Goal: Transaction & Acquisition: Purchase product/service

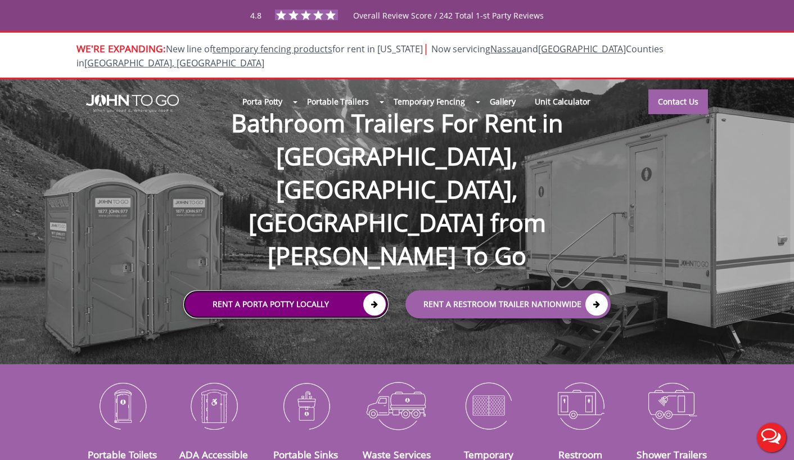
click at [293, 290] on link "Rent a Porta Potty Locally" at bounding box center [285, 304] width 205 height 28
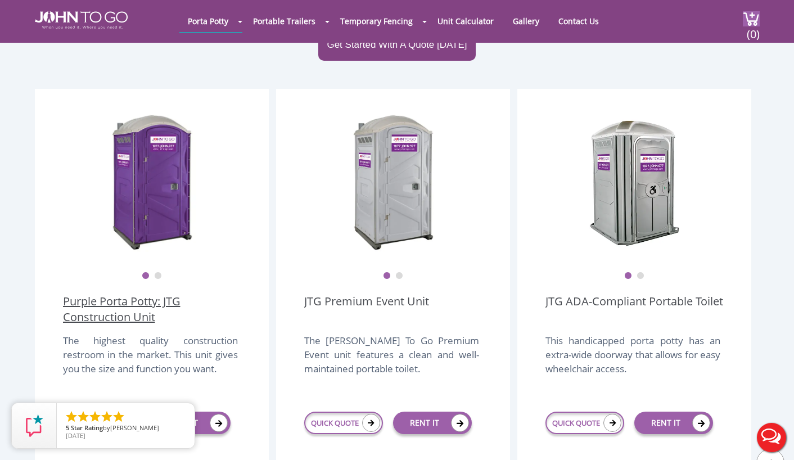
scroll to position [277, 0]
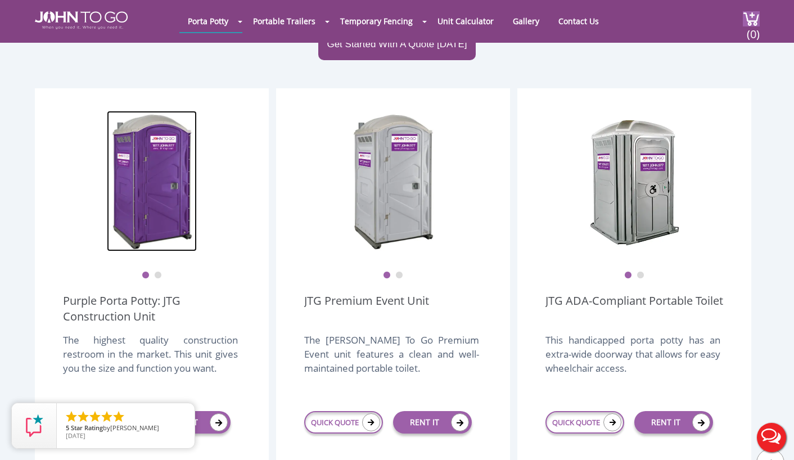
click at [147, 203] on img at bounding box center [152, 181] width 90 height 141
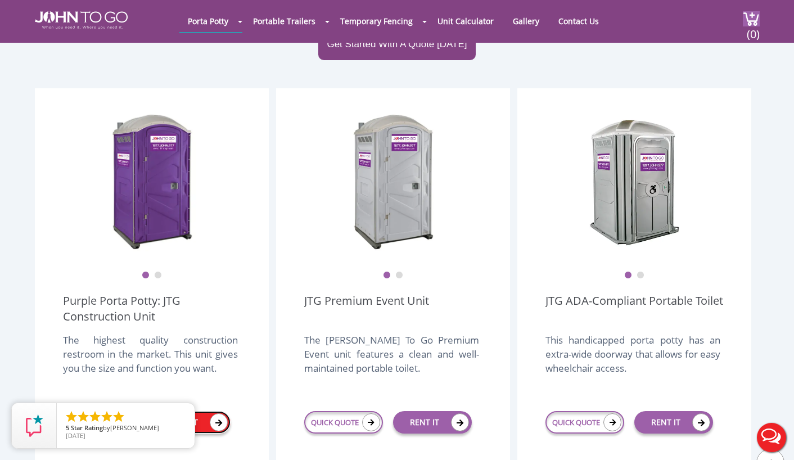
click at [185, 411] on link "RENT IT" at bounding box center [191, 422] width 79 height 22
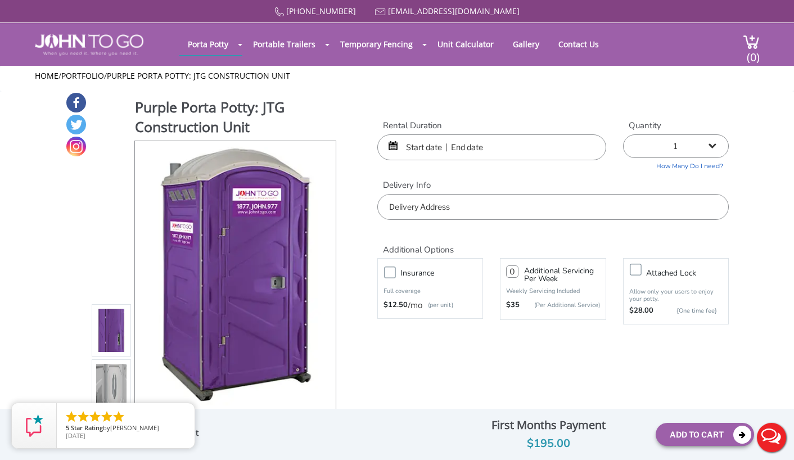
click at [465, 152] on input "text" at bounding box center [491, 147] width 229 height 26
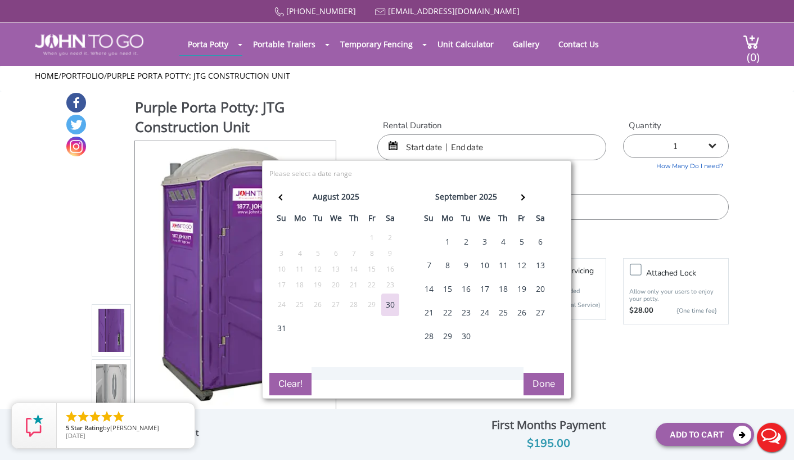
click at [540, 238] on div "6" at bounding box center [540, 241] width 18 height 22
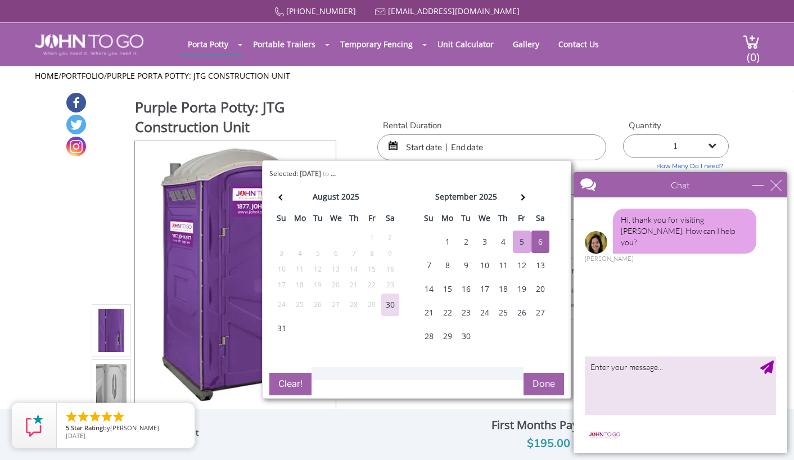
click at [524, 244] on div "5" at bounding box center [522, 241] width 18 height 22
type input "09/05/2025 to 09/06/2025"
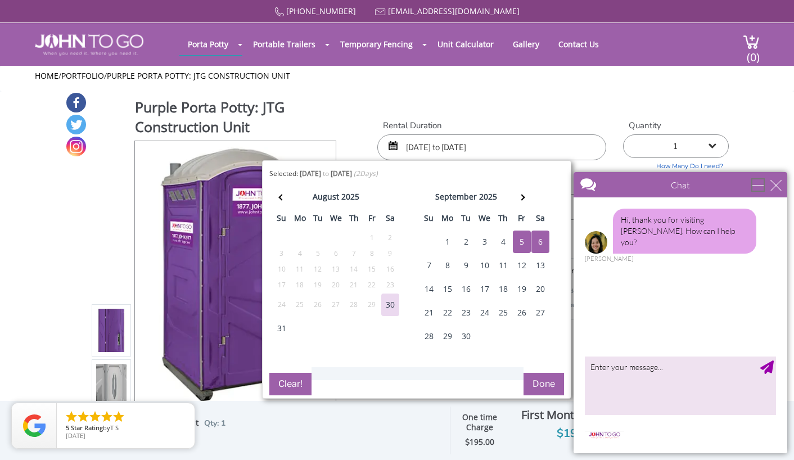
click at [763, 190] on div "minimize" at bounding box center [757, 184] width 11 height 11
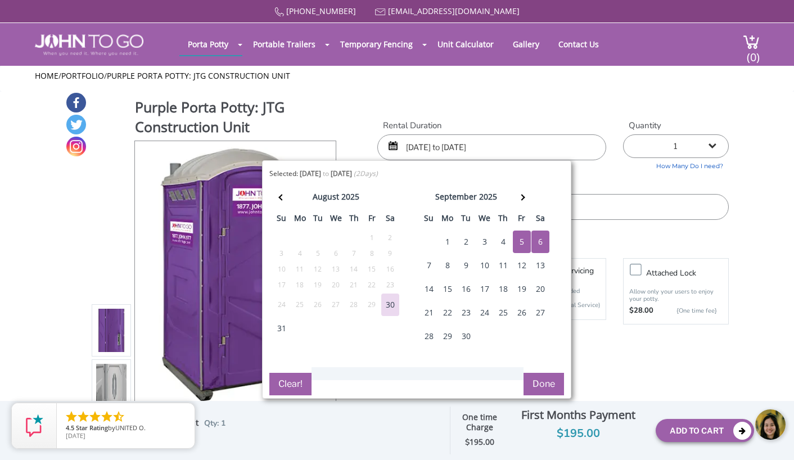
click at [543, 379] on button "Done" at bounding box center [543, 384] width 40 height 22
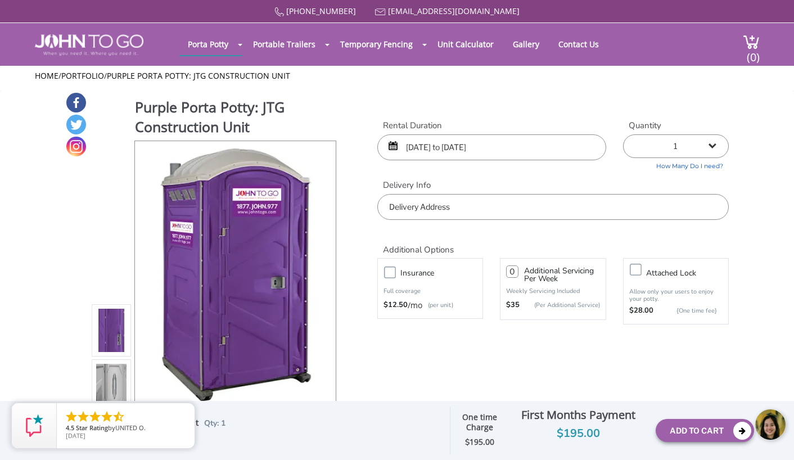
click at [432, 215] on input "text" at bounding box center [552, 207] width 351 height 26
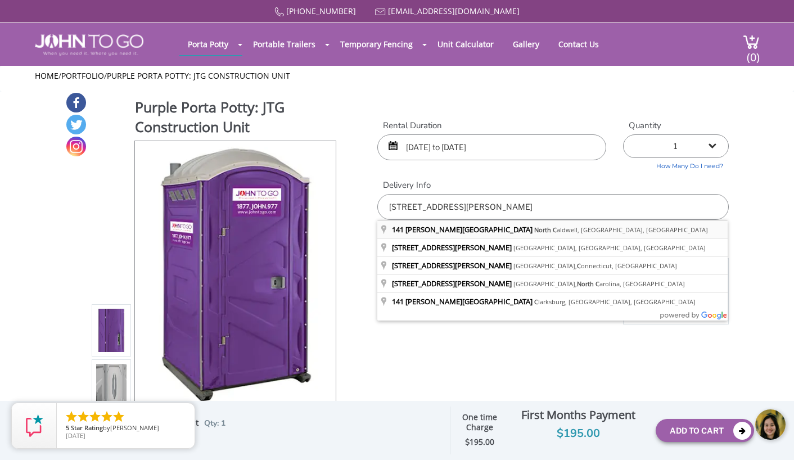
type input "141 Gould Avenue, North Caldwell, NJ, USA"
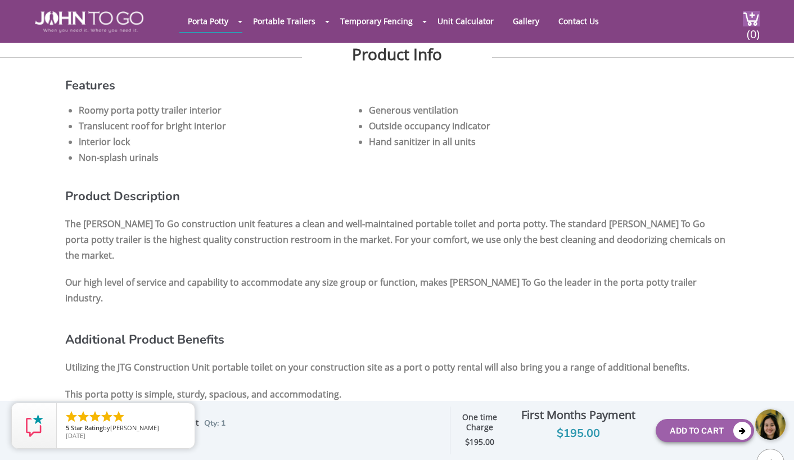
scroll to position [675, 0]
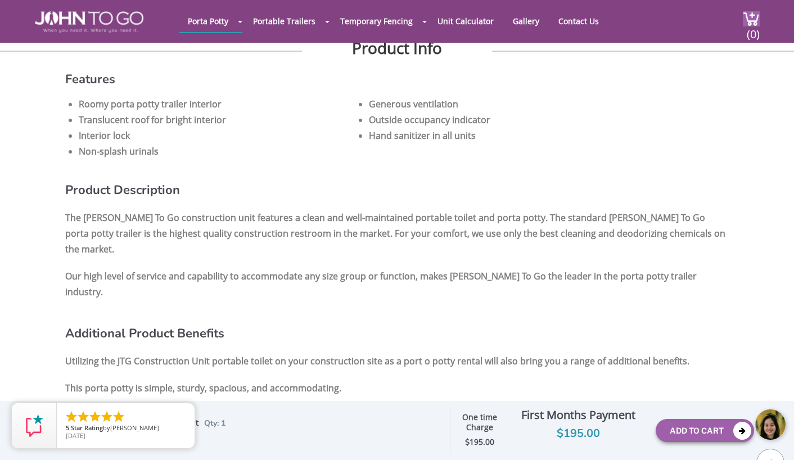
click at [685, 431] on body at bounding box center [709, 424] width 169 height 47
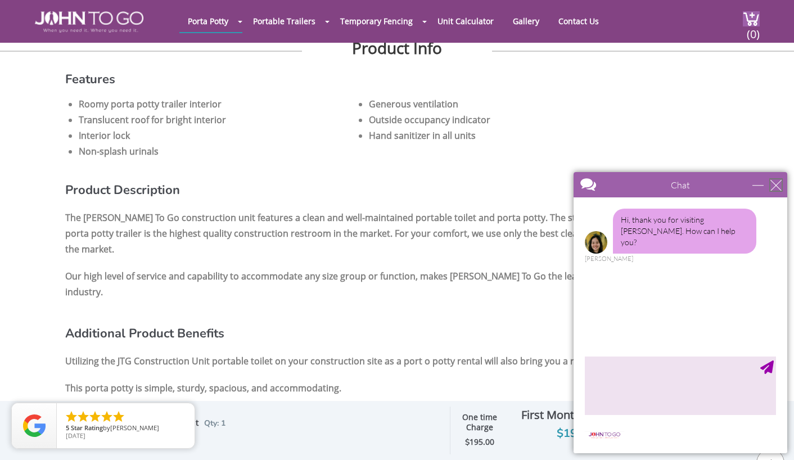
click at [775, 188] on div "close" at bounding box center [775, 184] width 11 height 11
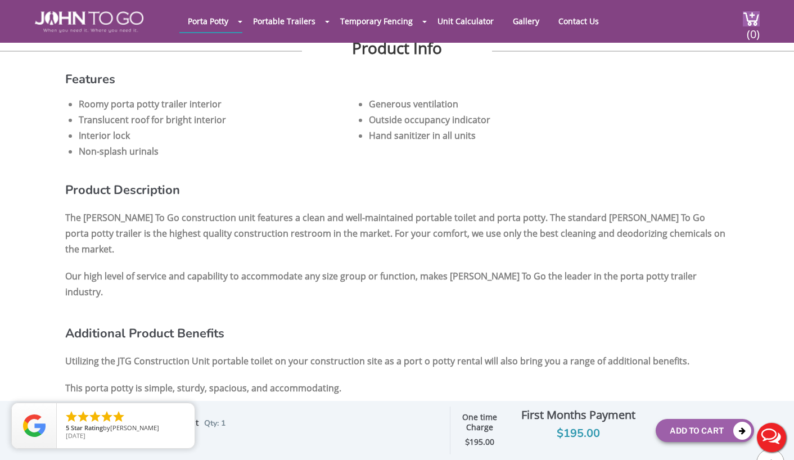
scroll to position [0, 0]
click at [698, 428] on button "Add To Cart" at bounding box center [704, 430] width 98 height 23
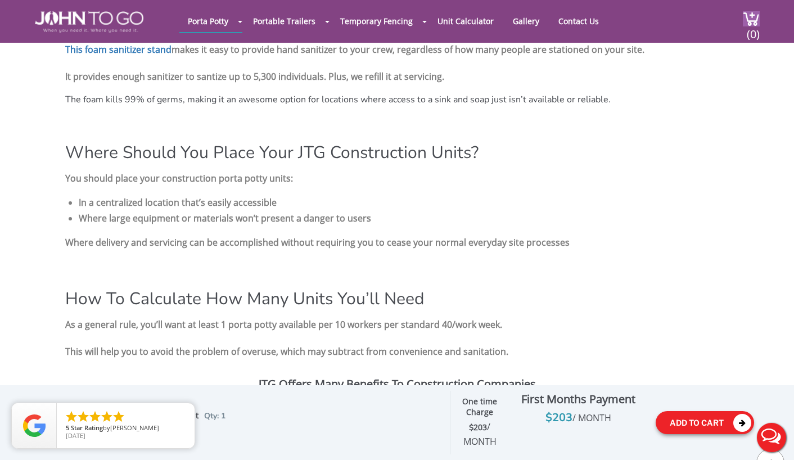
scroll to position [1465, 0]
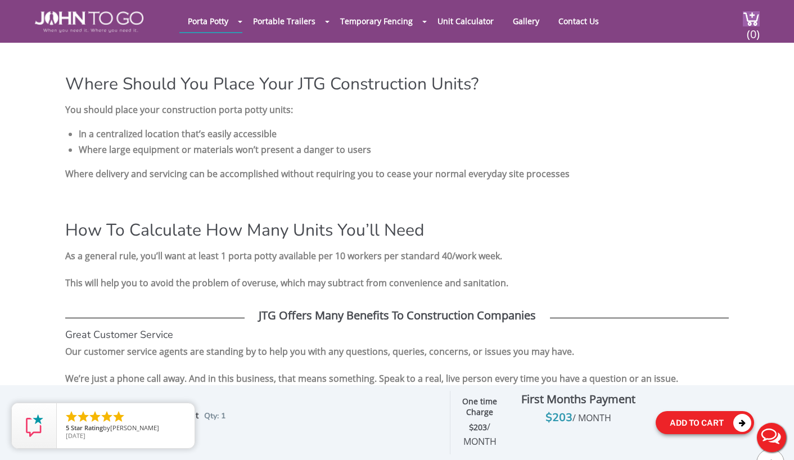
click at [690, 422] on button "Add To Cart" at bounding box center [704, 422] width 98 height 23
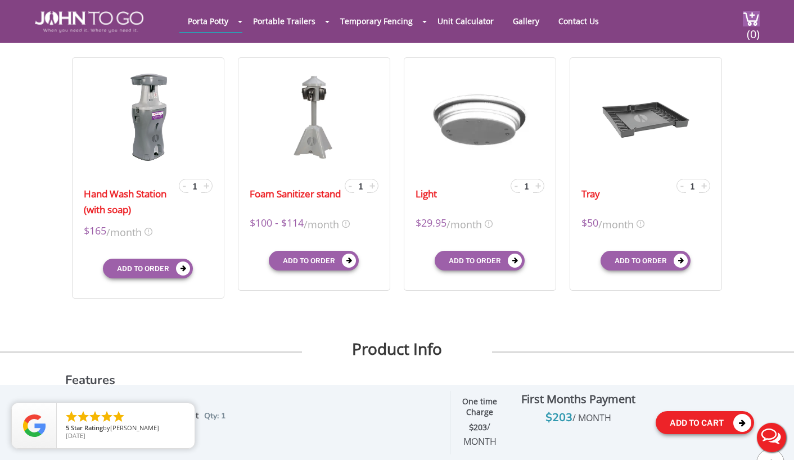
scroll to position [0, 0]
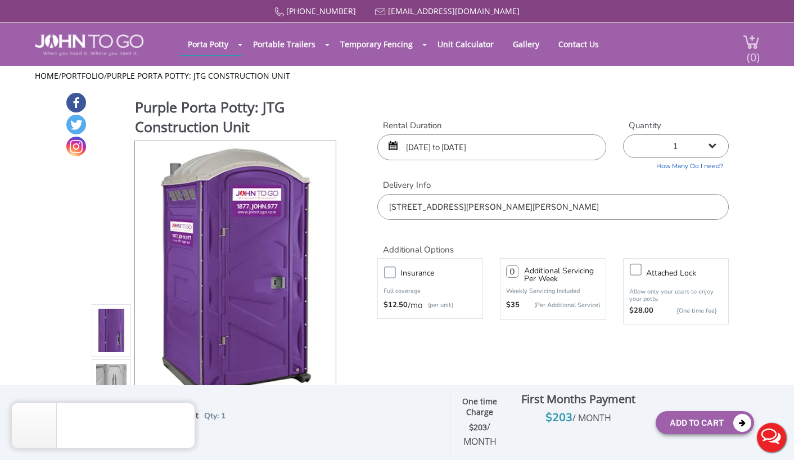
click at [750, 40] on span "(0)" at bounding box center [752, 52] width 13 height 24
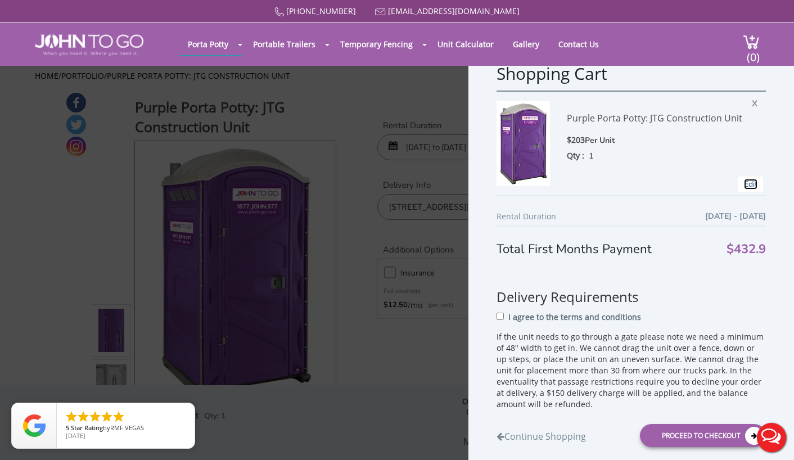
click at [744, 184] on link "Edit" at bounding box center [750, 184] width 13 height 11
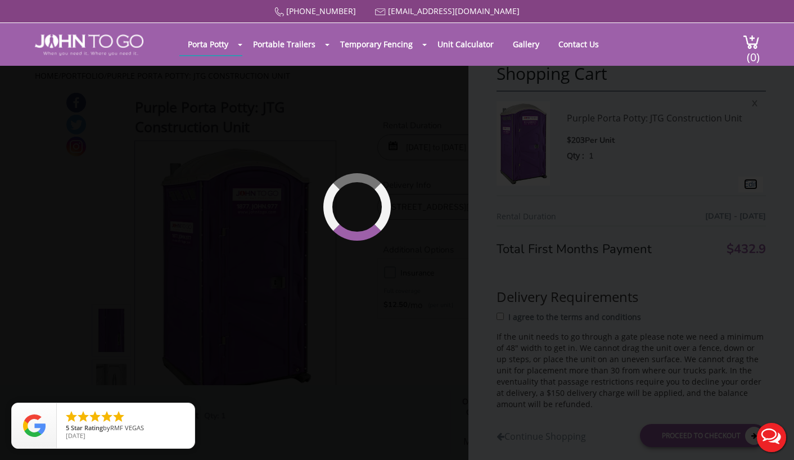
type input "09/05/2025 to 09/06/2025"
type input "0"
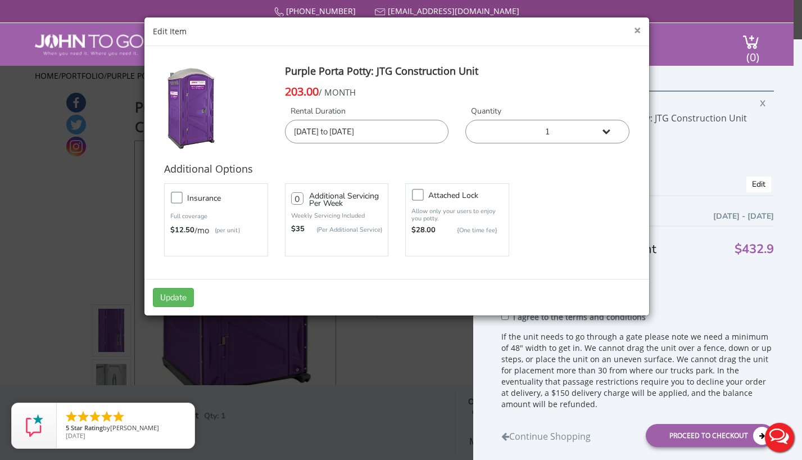
click at [634, 26] on button "×" at bounding box center [637, 31] width 7 height 12
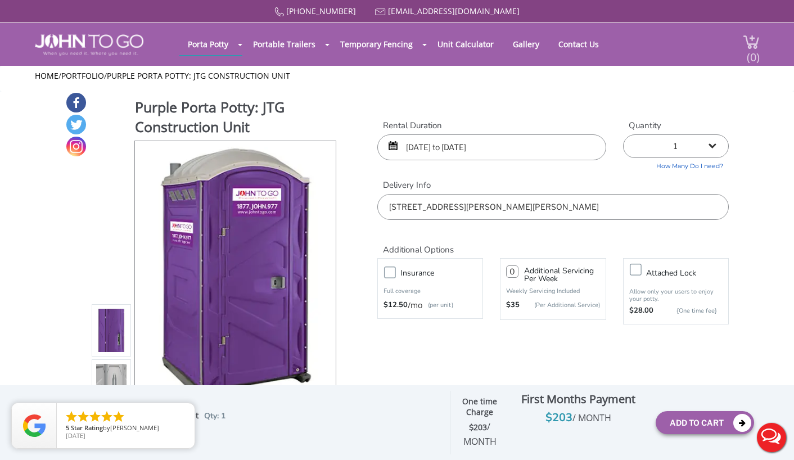
click at [746, 41] on span "(0)" at bounding box center [752, 52] width 13 height 24
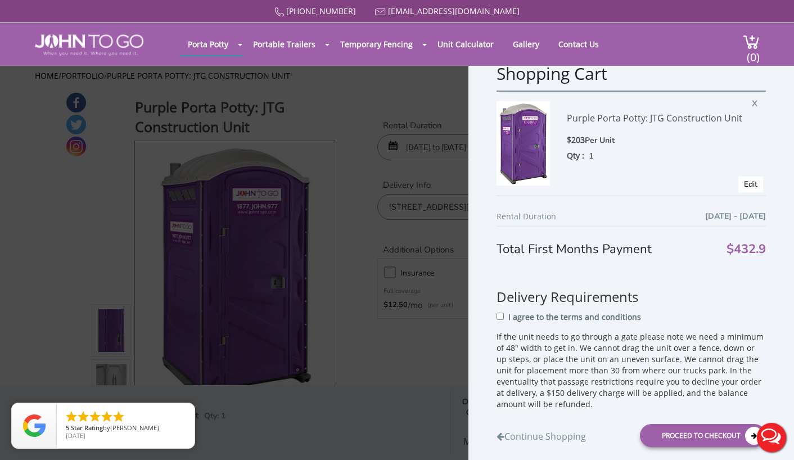
click at [753, 182] on span "Edit" at bounding box center [750, 184] width 25 height 16
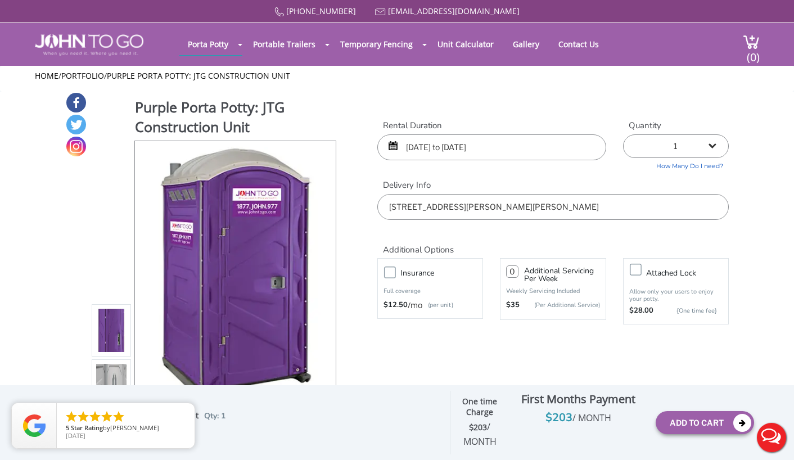
click at [710, 151] on select "1 2 (5% discount) 3 (8% discount) 4 (10% discount) 5 (12% discount) 6 (12% disc…" at bounding box center [676, 146] width 106 height 24
click at [691, 166] on link "How Many Do I need?" at bounding box center [676, 164] width 106 height 13
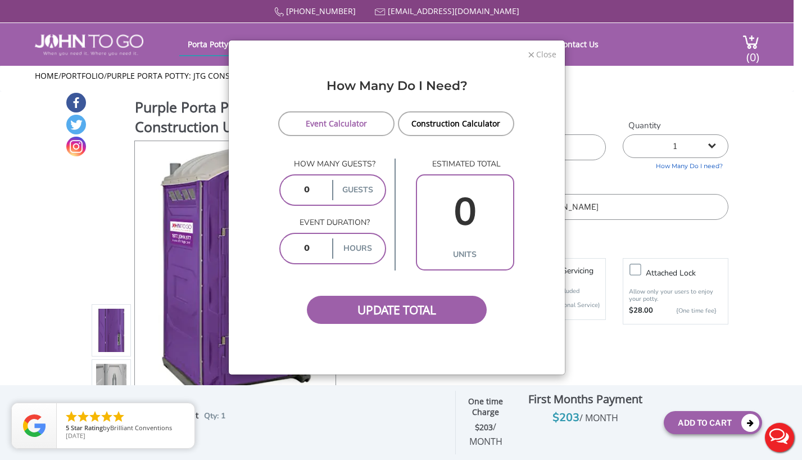
click at [544, 55] on span "Close" at bounding box center [545, 53] width 21 height 11
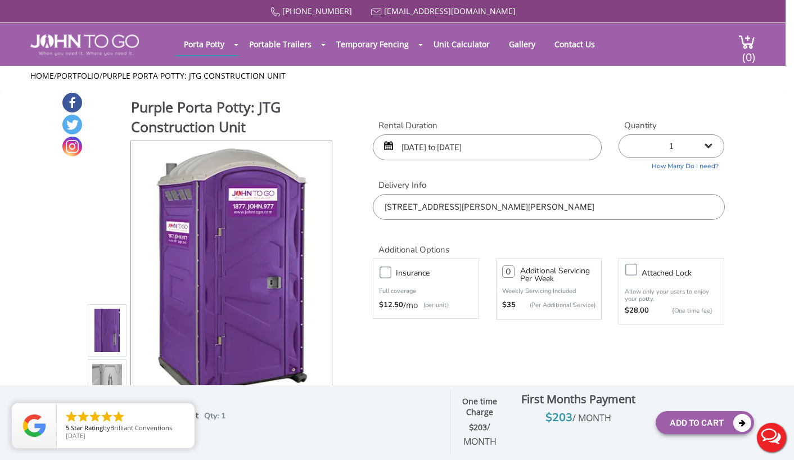
click at [681, 146] on select "1 2 (5% discount) 3 (8% discount) 4 (10% discount) 5 (12% discount) 6 (12% disc…" at bounding box center [671, 146] width 106 height 24
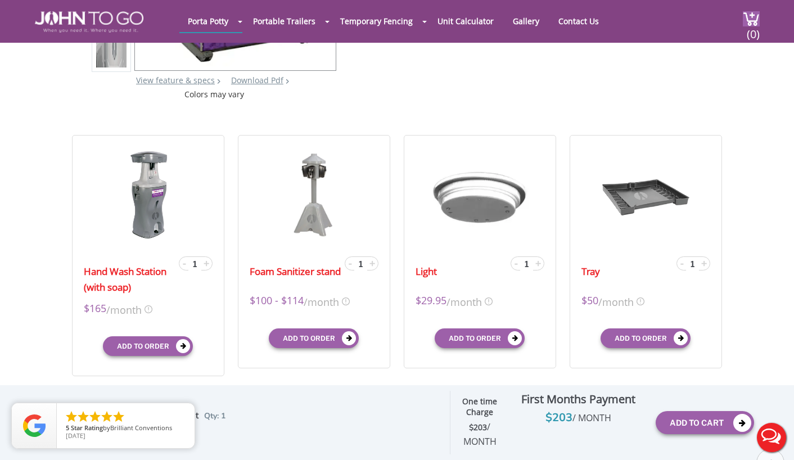
scroll to position [327, 0]
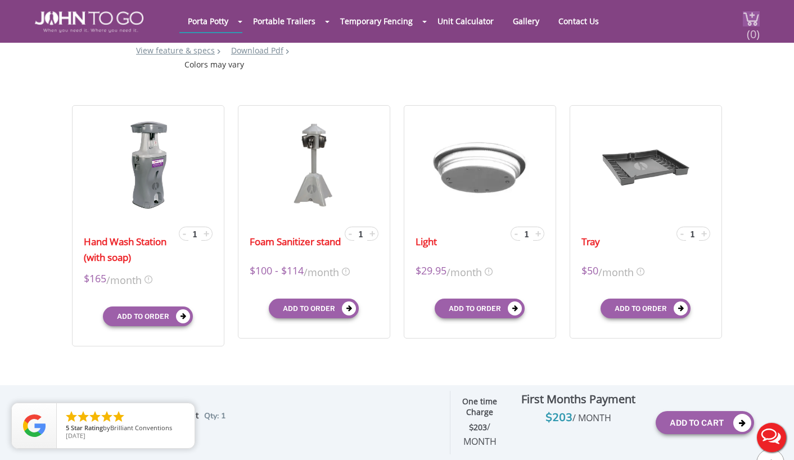
click at [747, 31] on span "(0)" at bounding box center [752, 29] width 13 height 24
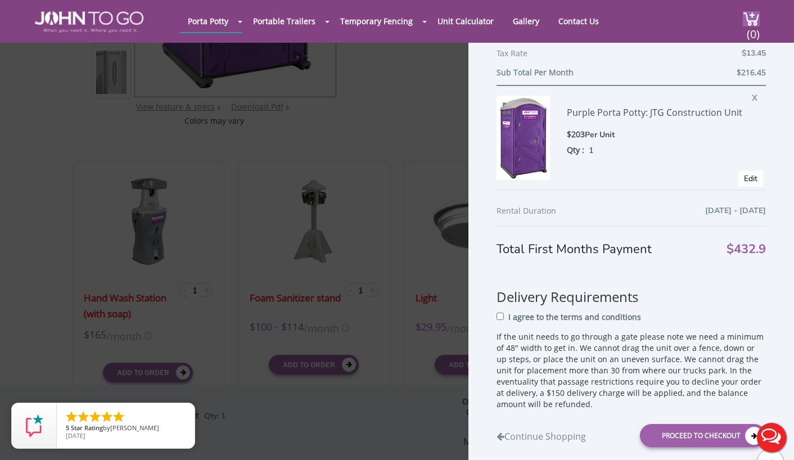
scroll to position [183, 0]
click at [751, 98] on span "X" at bounding box center [756, 95] width 11 height 15
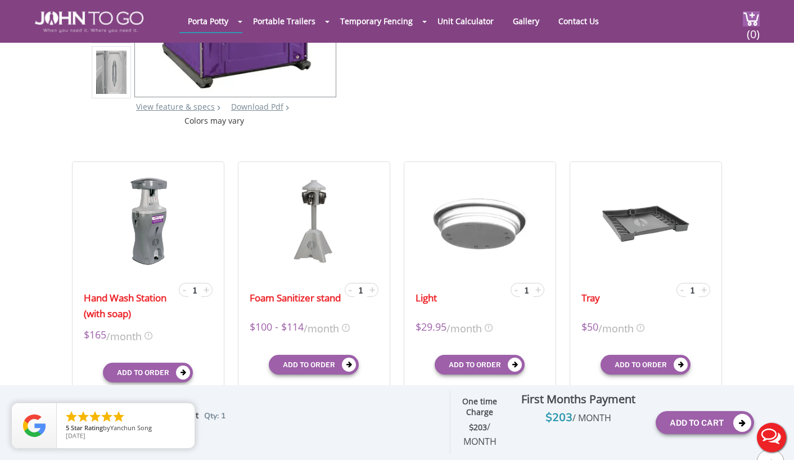
scroll to position [0, 0]
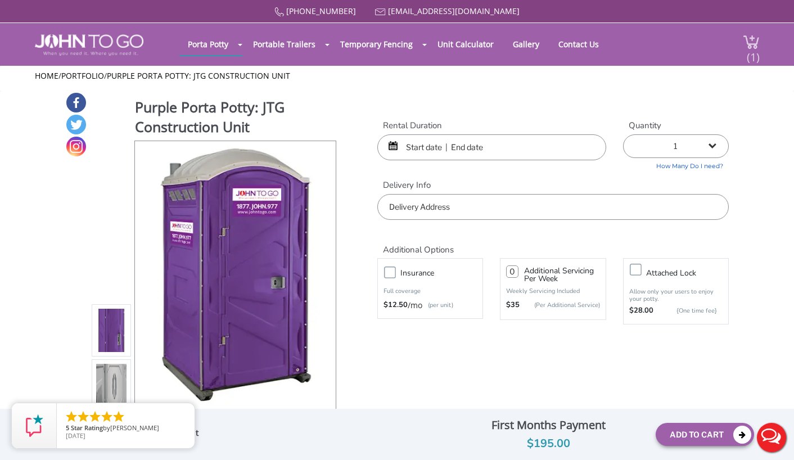
click at [753, 47] on span "(1)" at bounding box center [752, 52] width 13 height 24
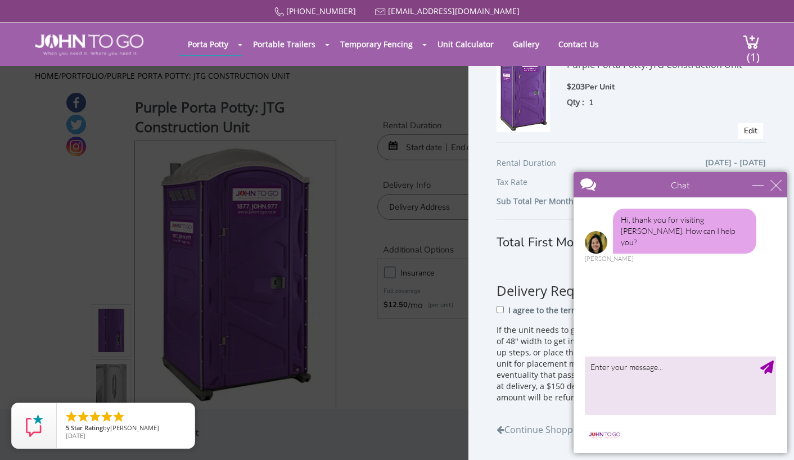
scroll to position [54, 0]
click at [775, 184] on div "close" at bounding box center [775, 184] width 11 height 11
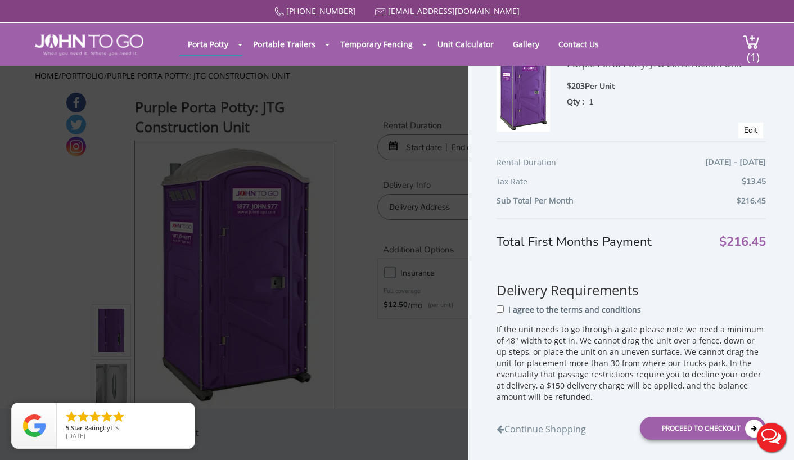
scroll to position [0, 0]
click at [499, 313] on div "I agree to the terms and conditions" at bounding box center [630, 313] width 269 height 21
click at [500, 309] on input "I agree to the terms and conditions" at bounding box center [499, 308] width 7 height 7
checkbox input "true"
click at [660, 424] on div "Proceed to Checkout" at bounding box center [703, 427] width 126 height 23
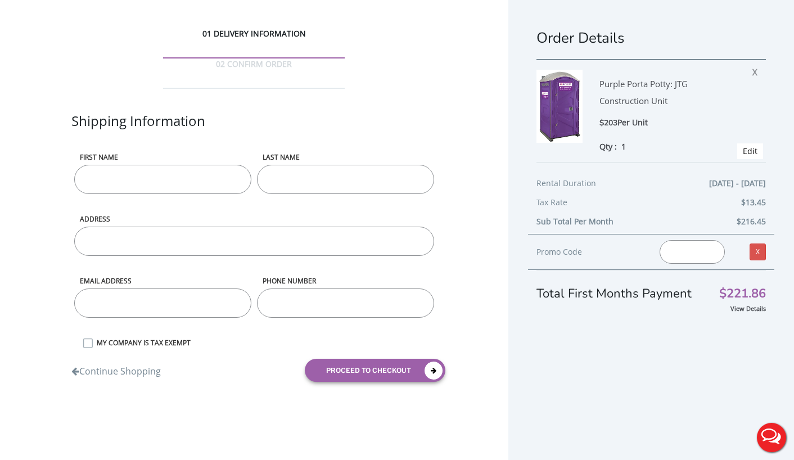
click at [109, 165] on input "First name" at bounding box center [162, 179] width 177 height 29
type input "[PERSON_NAME]"
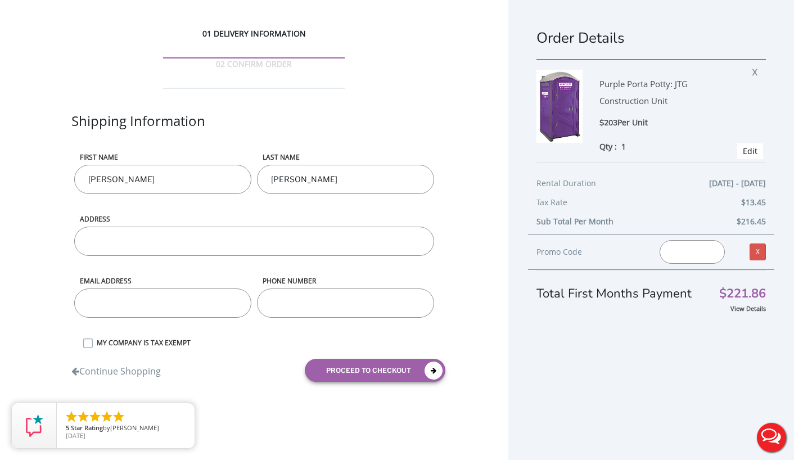
type input "[PERSON_NAME]"
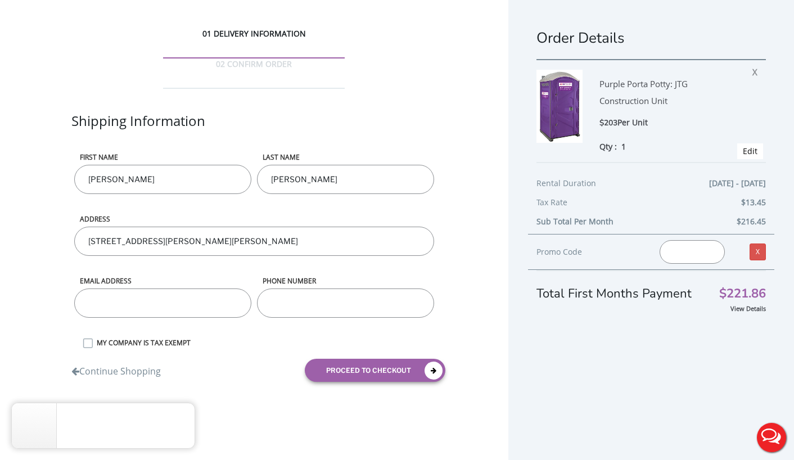
type input "[STREET_ADDRESS][PERSON_NAME][PERSON_NAME]"
click at [121, 288] on input "email" at bounding box center [162, 302] width 177 height 29
type input "[PERSON_NAME][EMAIL_ADDRESS][PERSON_NAME][DOMAIN_NAME]"
type input "215"
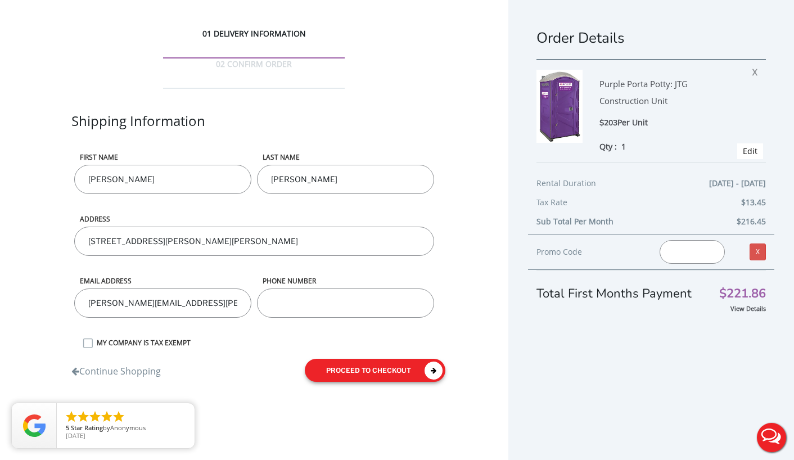
click at [383, 338] on form "First name Gregory LAST NAME Filosa ADDRESS 141 Gould Avenue, North Caldwell, N…" at bounding box center [253, 271] width 365 height 238
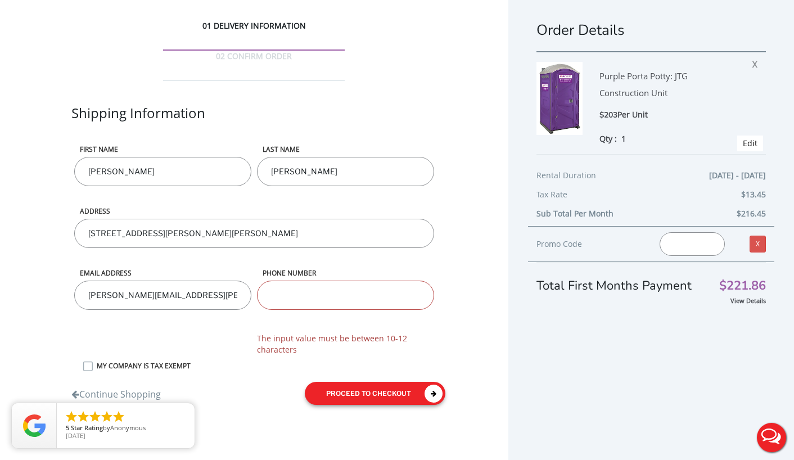
scroll to position [23, 0]
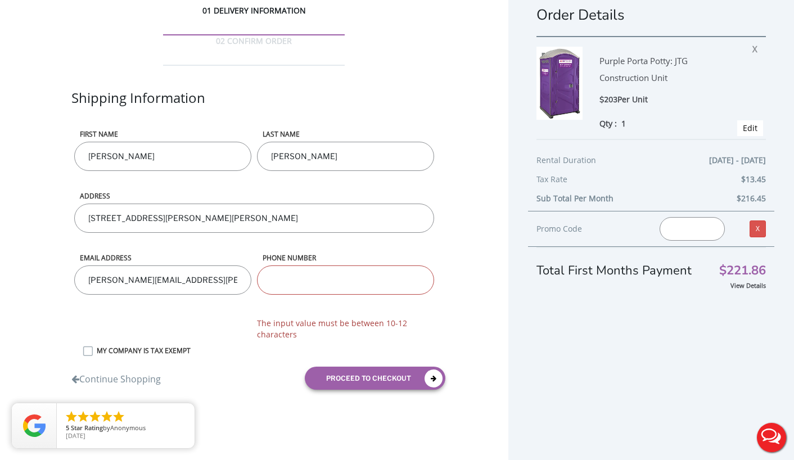
click at [302, 265] on input "phone number" at bounding box center [345, 279] width 177 height 29
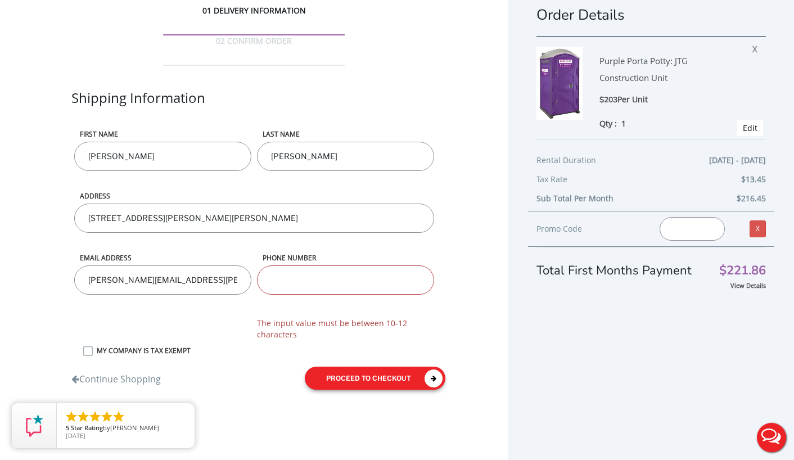
click at [409, 366] on button "proceed to checkout" at bounding box center [375, 377] width 141 height 23
click at [321, 265] on input "phone number" at bounding box center [345, 279] width 177 height 29
click at [447, 223] on div "01 DELIVERY INFORMATION 02 CONFIRM ORDER Shipping Information First name Gregor…" at bounding box center [254, 201] width 508 height 449
click at [331, 265] on input "phone number" at bounding box center [345, 279] width 177 height 29
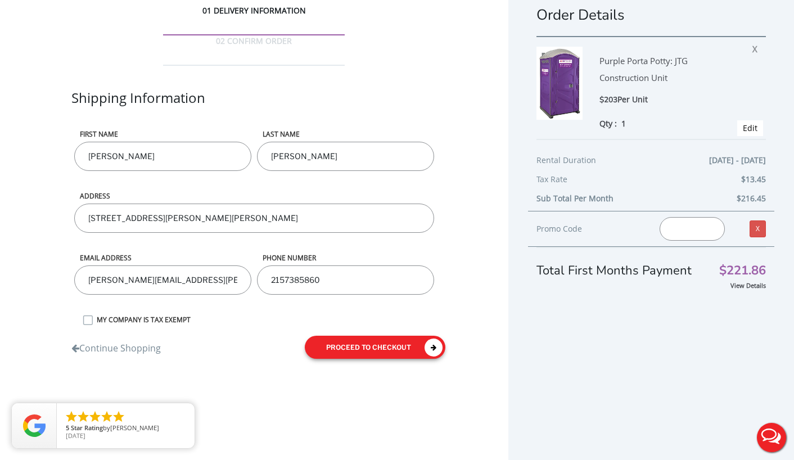
type input "2157385860"
click at [370, 336] on button "proceed to checkout" at bounding box center [375, 347] width 141 height 23
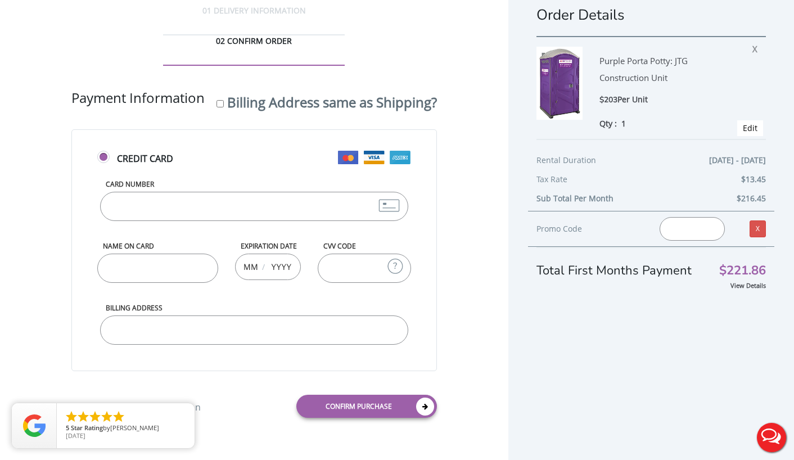
click at [219, 192] on input "Card Number" at bounding box center [254, 206] width 308 height 29
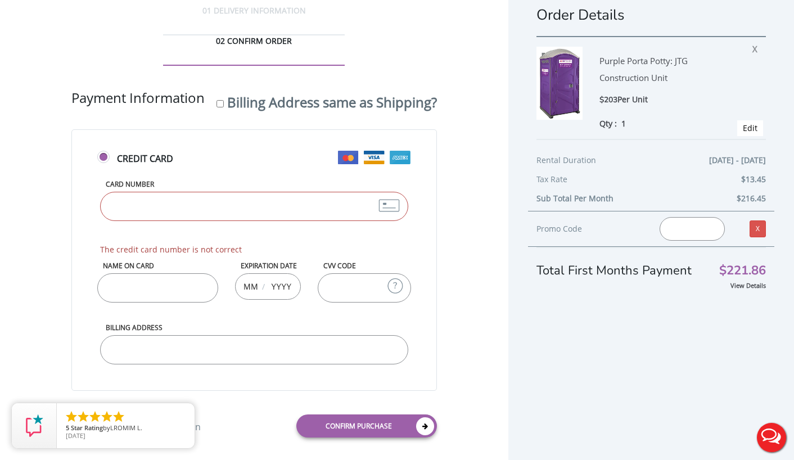
type input "[CREDIT_CARD_NUMBER]"
type input "[PERSON_NAME]"
type input "11"
type input "2026"
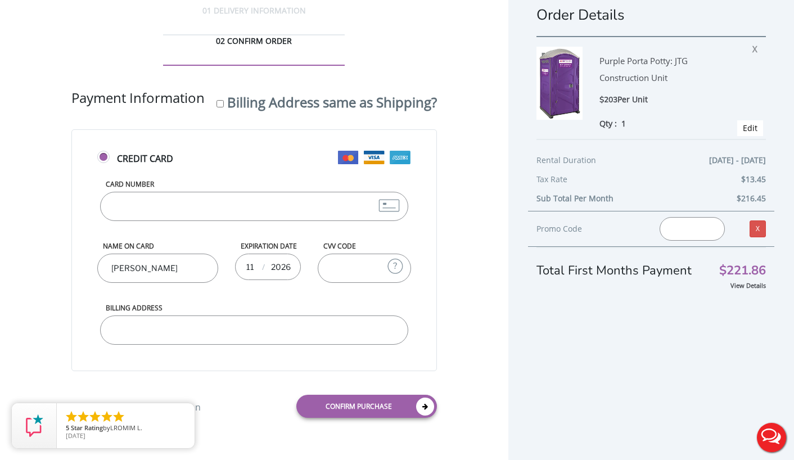
click at [361, 253] on input "CVV Code" at bounding box center [364, 267] width 93 height 29
type input "559"
click at [214, 315] on input "Billing Address" at bounding box center [254, 329] width 308 height 29
type input "1"
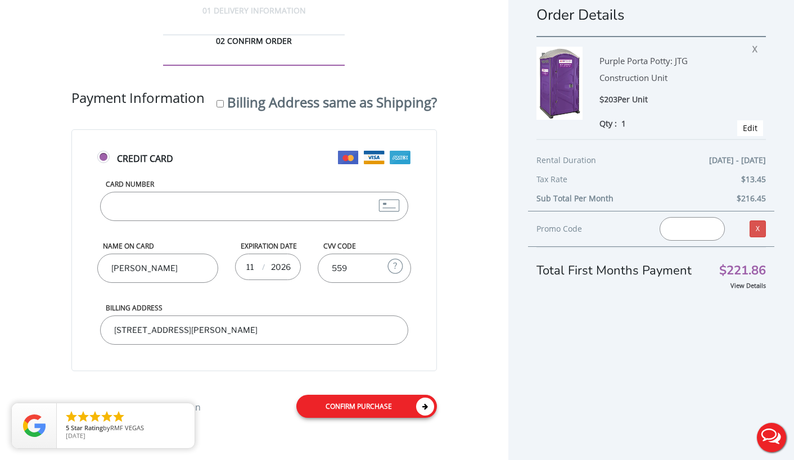
type input "PO Box 425, Caldwell, NJ 07006"
click at [343, 395] on link "Confirm purchase" at bounding box center [366, 406] width 141 height 23
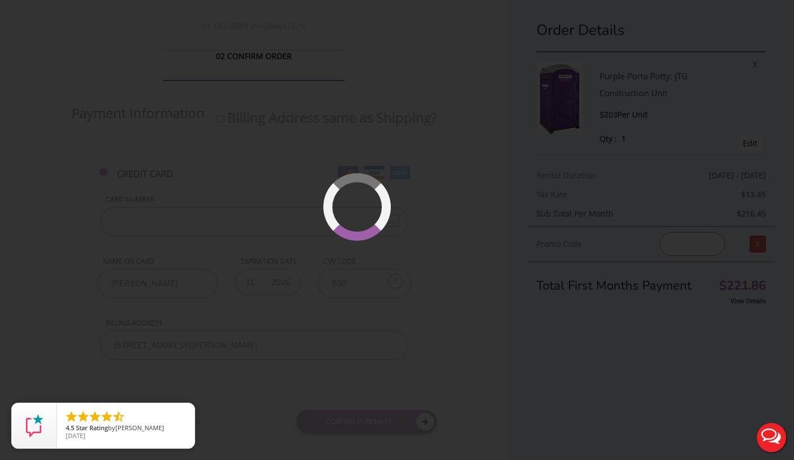
scroll to position [0, 0]
click at [768, 429] on button "Live Chat" at bounding box center [771, 437] width 45 height 45
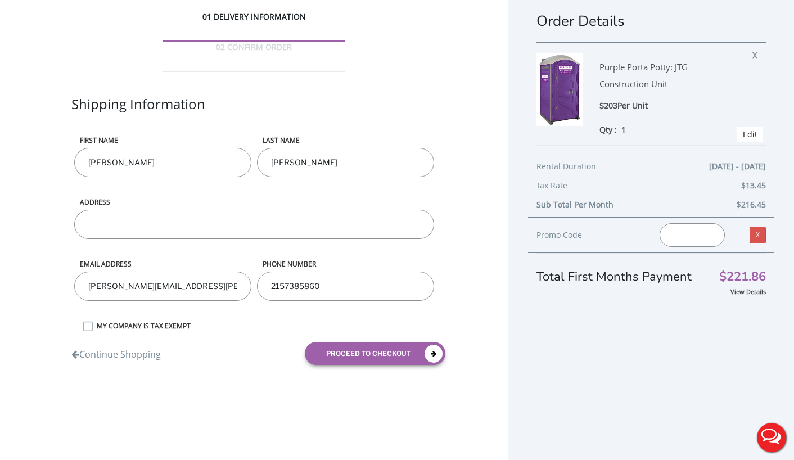
scroll to position [23, 0]
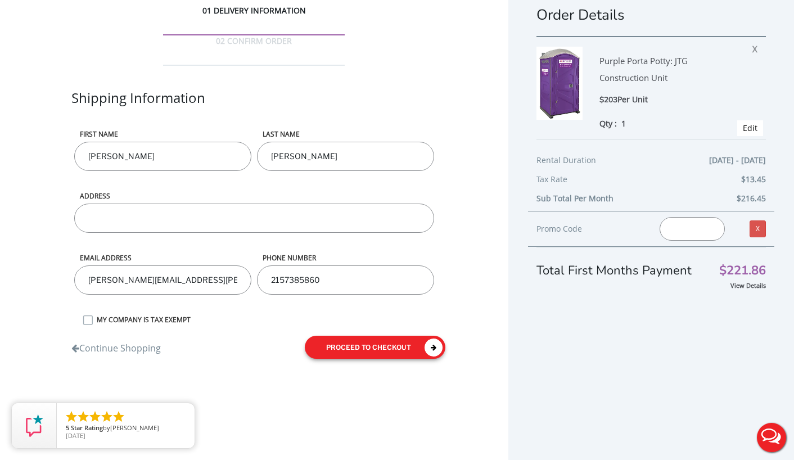
click at [364, 336] on button "proceed to checkout" at bounding box center [375, 347] width 141 height 23
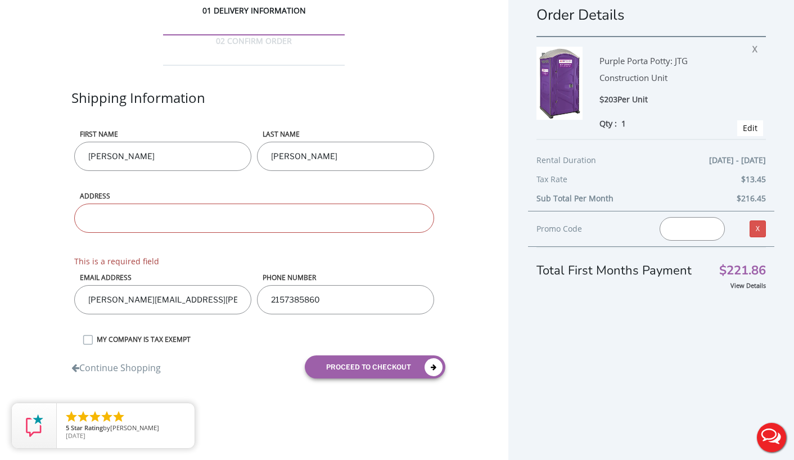
click at [219, 203] on input "ADDRESS" at bounding box center [254, 217] width 360 height 29
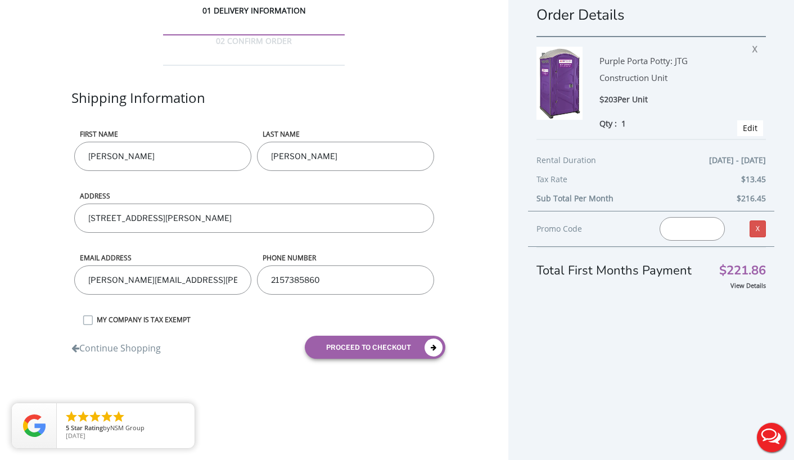
type input "[STREET_ADDRESS][PERSON_NAME][PERSON_NAME]"
click at [387, 336] on button "proceed to checkout" at bounding box center [375, 347] width 141 height 23
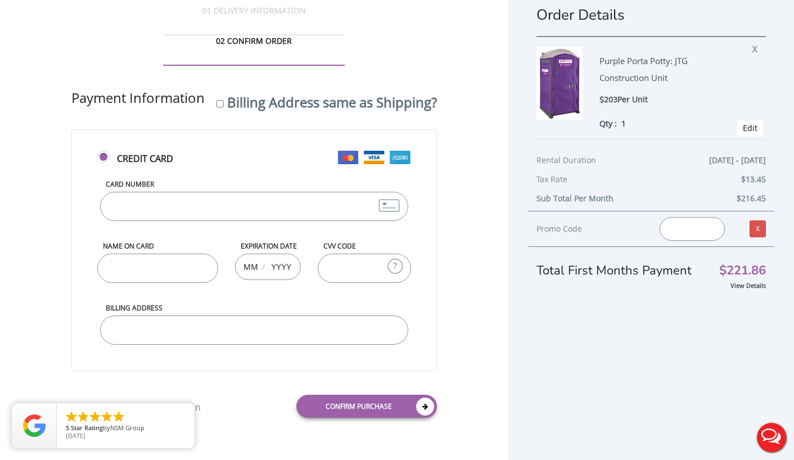
click at [224, 192] on input "Card Number" at bounding box center [254, 206] width 308 height 29
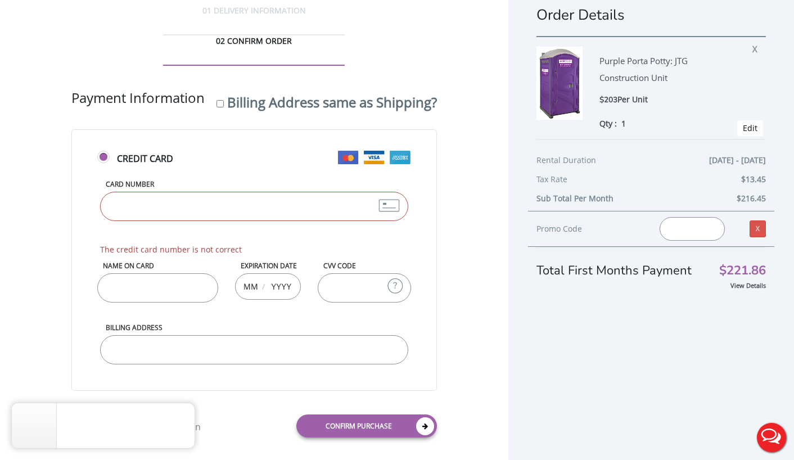
type input "[CREDIT_CARD_NUMBER]"
type input "[PERSON_NAME]"
type input "11"
type input "2026"
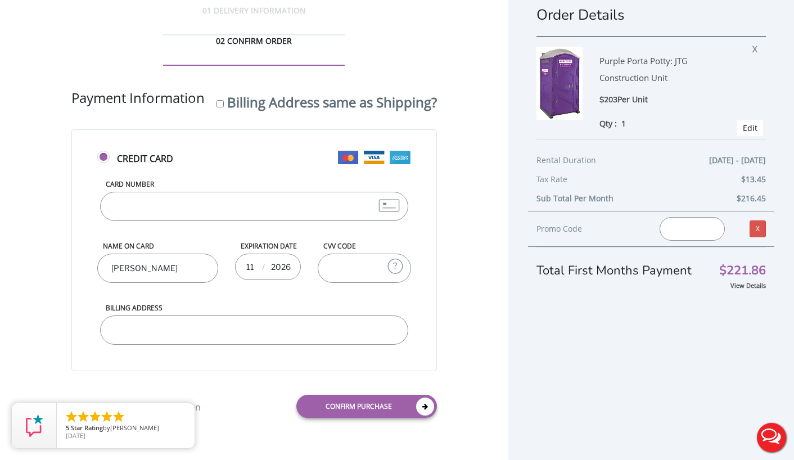
click at [335, 253] on input "CVV Code" at bounding box center [364, 267] width 93 height 29
type input "559"
click at [262, 315] on input "Billing Address" at bounding box center [254, 329] width 308 height 29
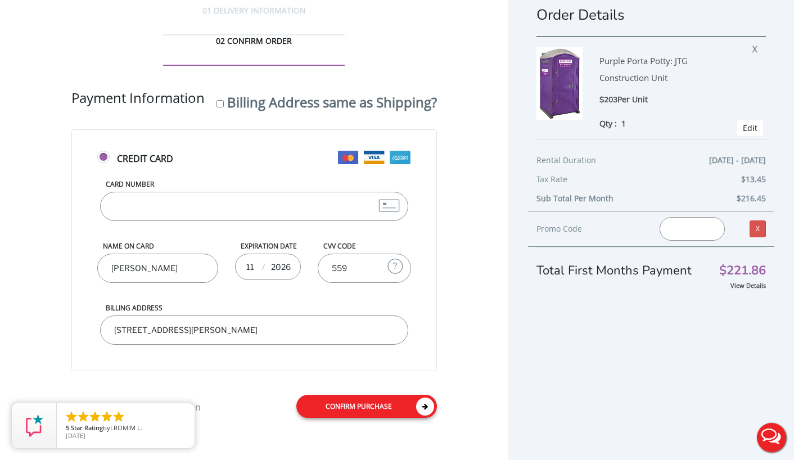
type input "[STREET_ADDRESS][PERSON_NAME]"
click at [325, 395] on link "Confirm purchase" at bounding box center [366, 406] width 141 height 23
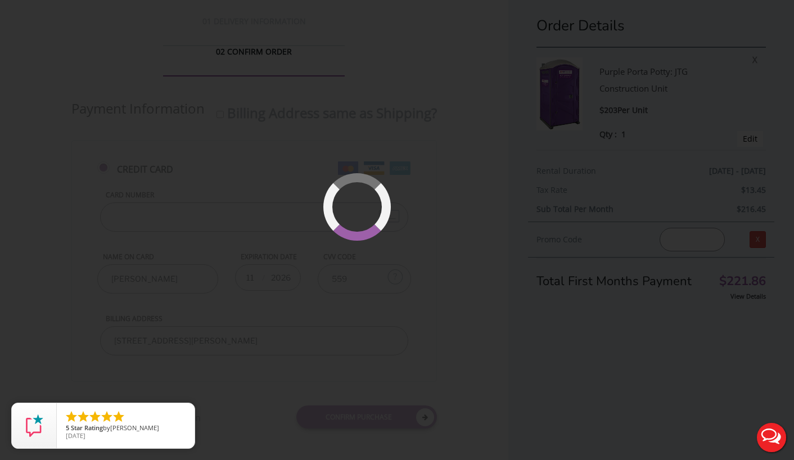
scroll to position [0, 0]
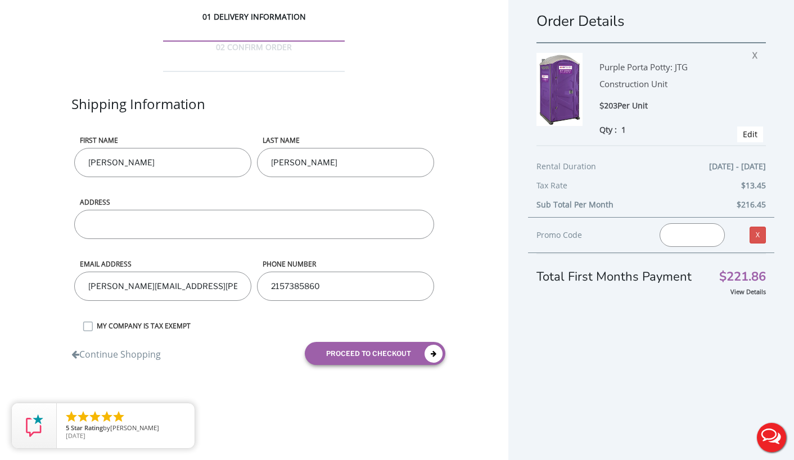
scroll to position [23, 0]
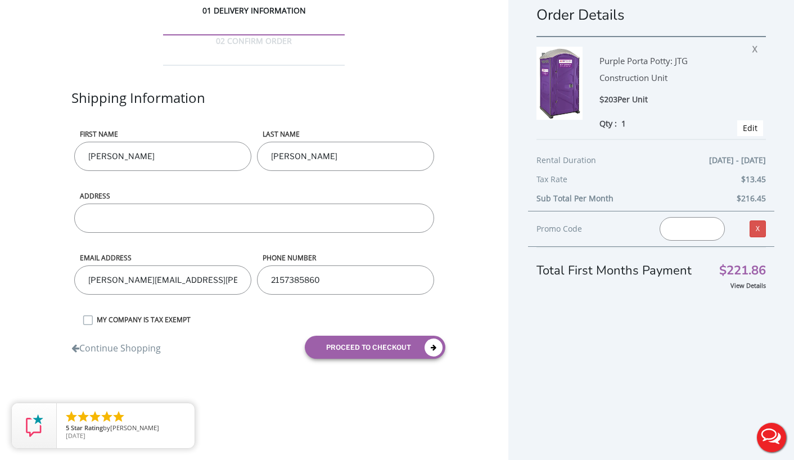
click at [767, 435] on button "Live Chat" at bounding box center [771, 437] width 45 height 45
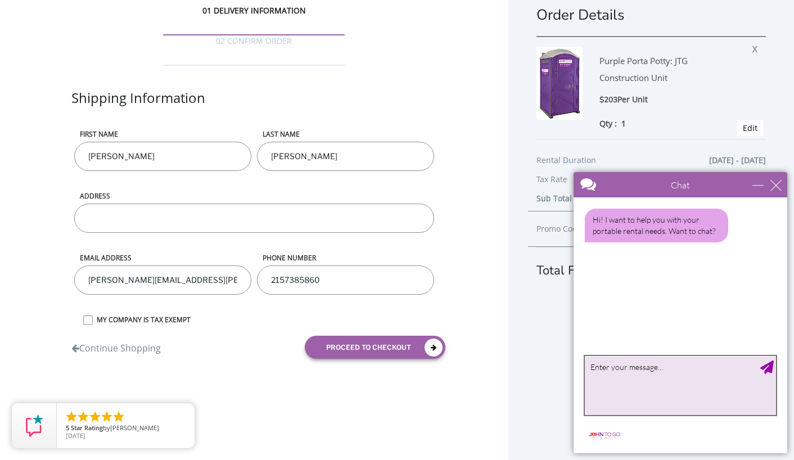
click at [650, 376] on textarea "type your message" at bounding box center [679, 385] width 191 height 59
type textarea "My order won't go through. Can someone call me to put the order in"
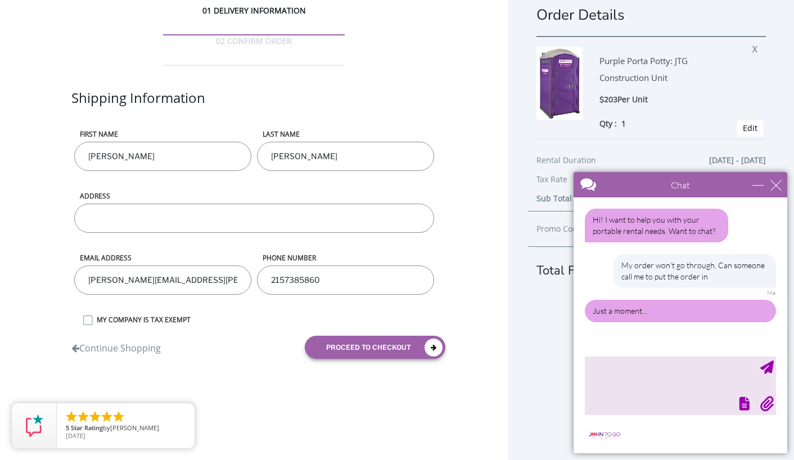
click at [313, 203] on input "ADDRESS" at bounding box center [254, 217] width 360 height 29
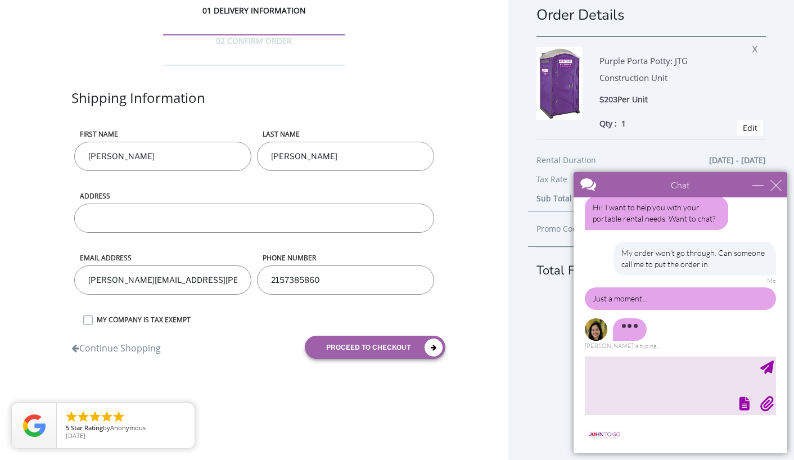
type input "[STREET_ADDRESS][PERSON_NAME][PERSON_NAME]"
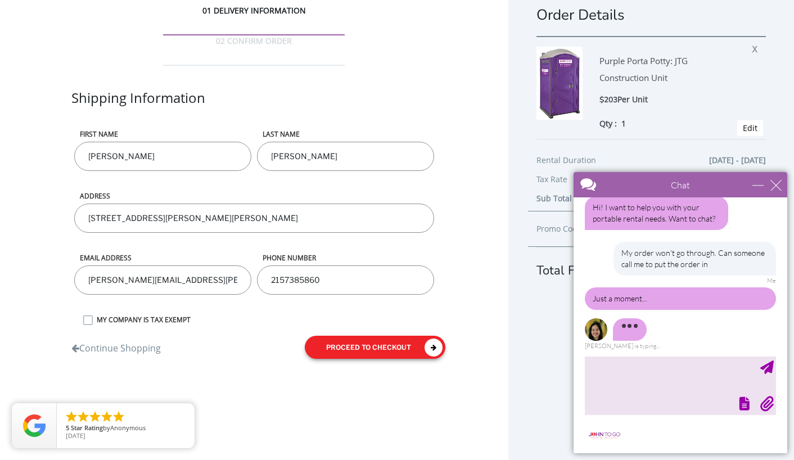
scroll to position [0, 0]
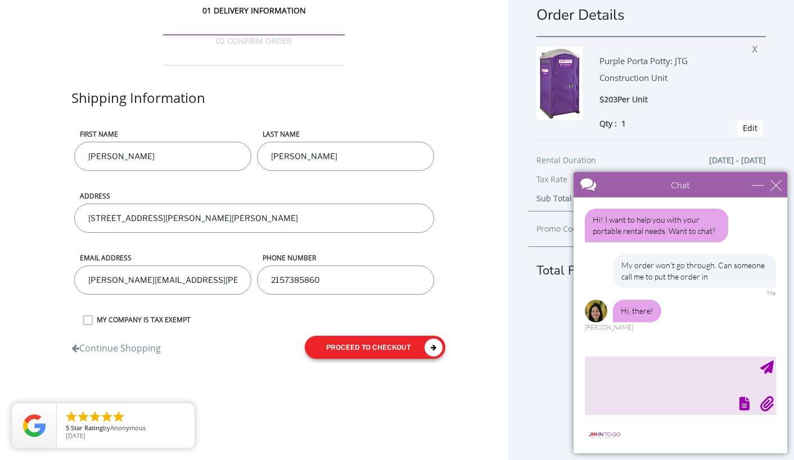
click at [342, 336] on button "proceed to checkout" at bounding box center [375, 347] width 141 height 23
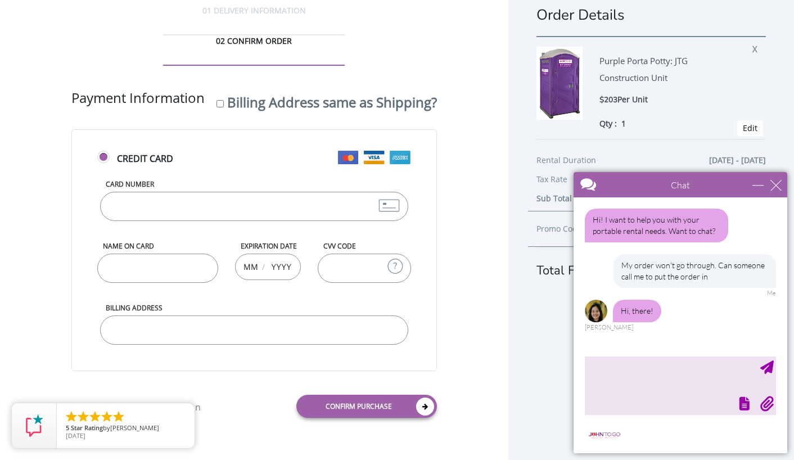
click at [203, 192] on input "Card Number" at bounding box center [254, 206] width 308 height 29
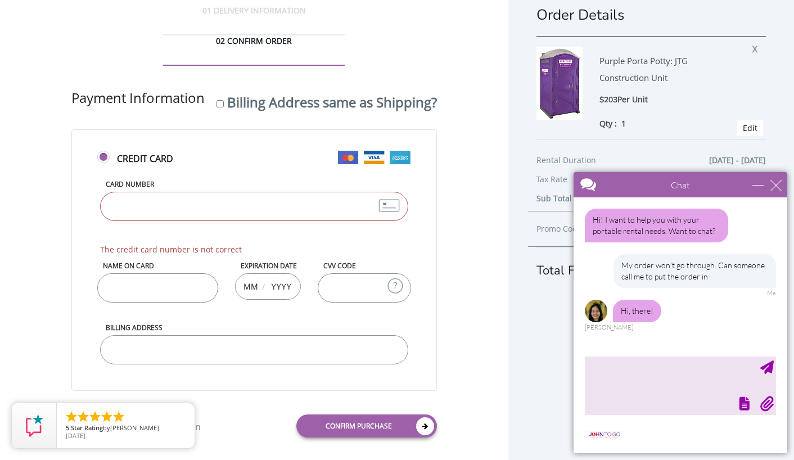
type input "[CREDIT_CARD_NUMBER]"
type input "[PERSON_NAME]"
type input "11"
type input "2026"
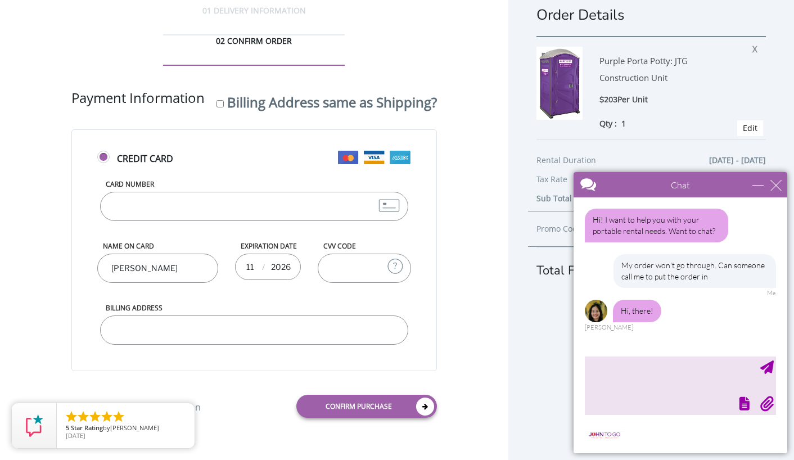
click at [338, 253] on input "CVV Code" at bounding box center [364, 267] width 93 height 29
type input "559"
click at [292, 315] on input "Billing Address" at bounding box center [254, 329] width 308 height 29
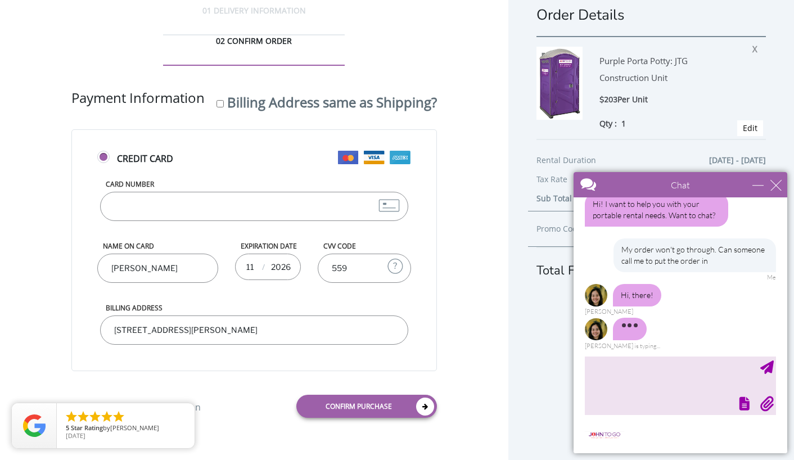
scroll to position [7, 0]
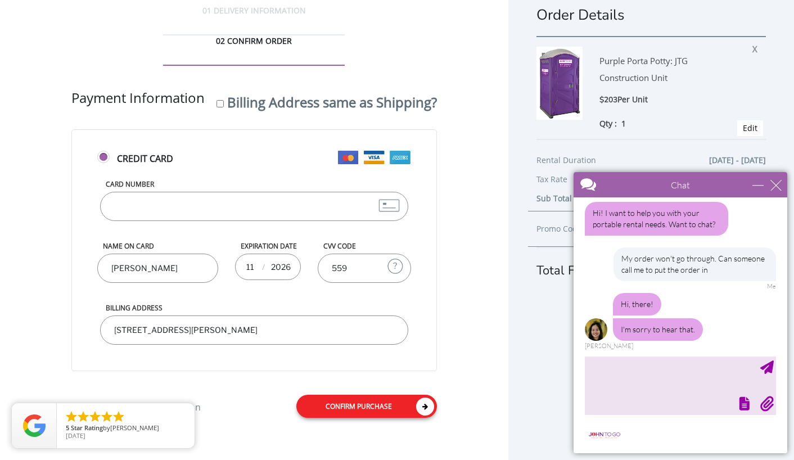
type input "[STREET_ADDRESS][PERSON_NAME]"
click at [360, 395] on link "Confirm purchase" at bounding box center [366, 406] width 141 height 23
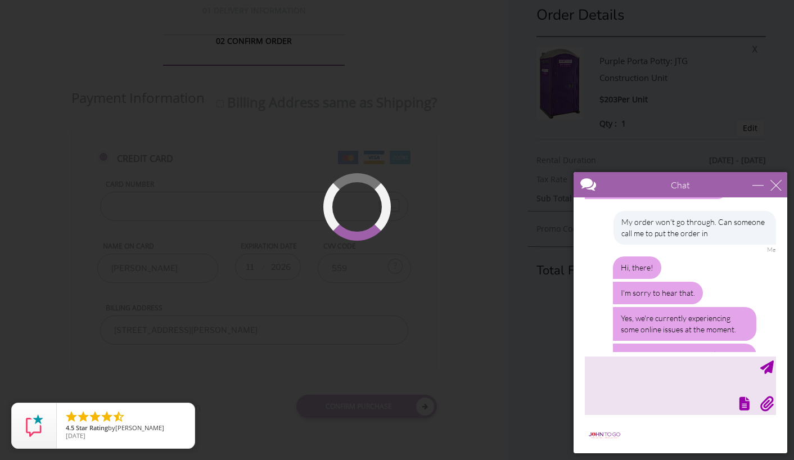
scroll to position [102, 0]
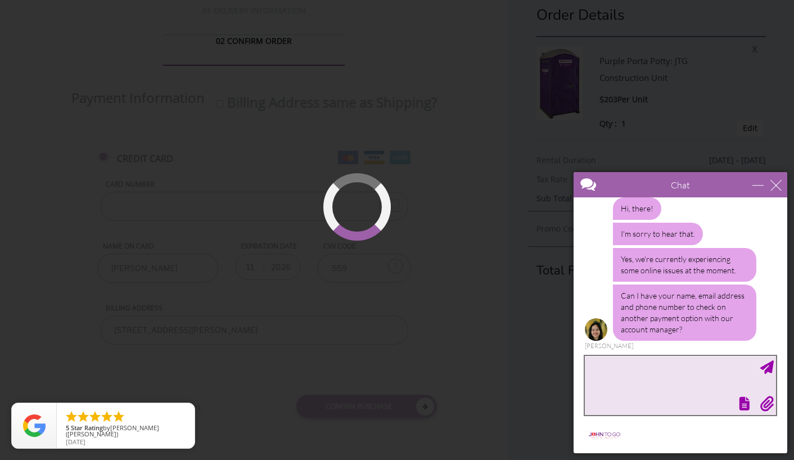
click at [698, 373] on textarea "type your message" at bounding box center [679, 385] width 191 height 59
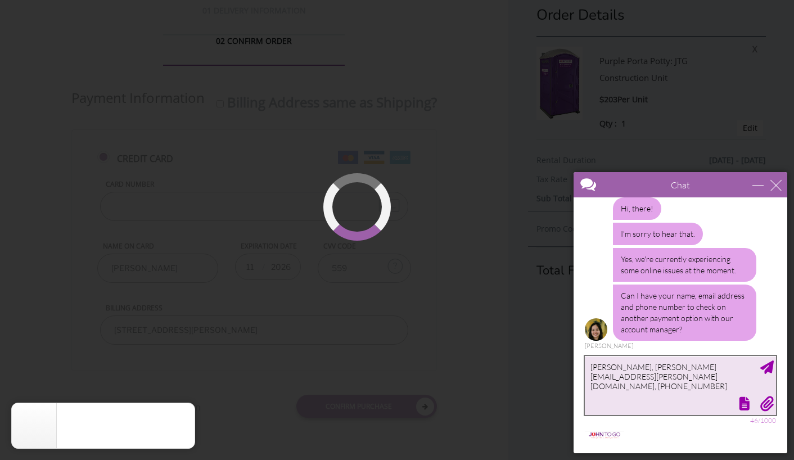
type textarea "[PERSON_NAME], [PERSON_NAME][EMAIL_ADDRESS][PERSON_NAME][DOMAIN_NAME], [PHONE_N…"
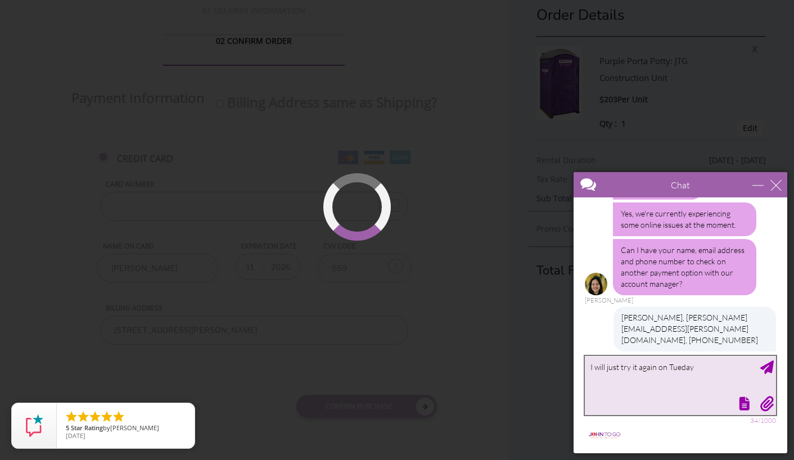
scroll to position [216, 0]
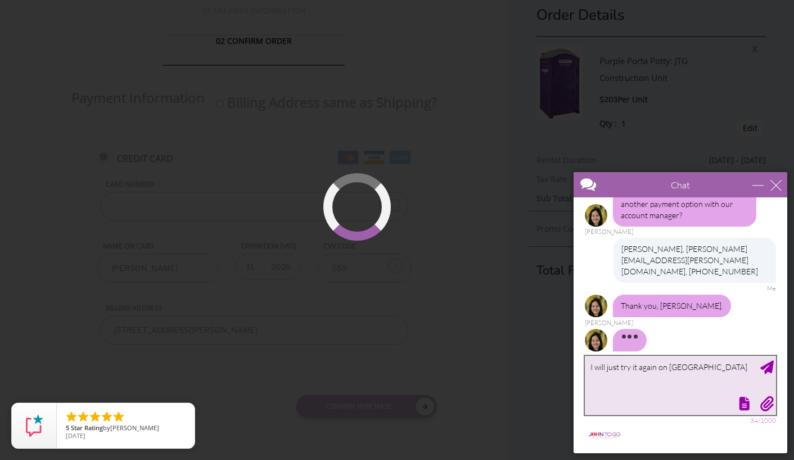
type textarea "I will just try it again [DATE]"
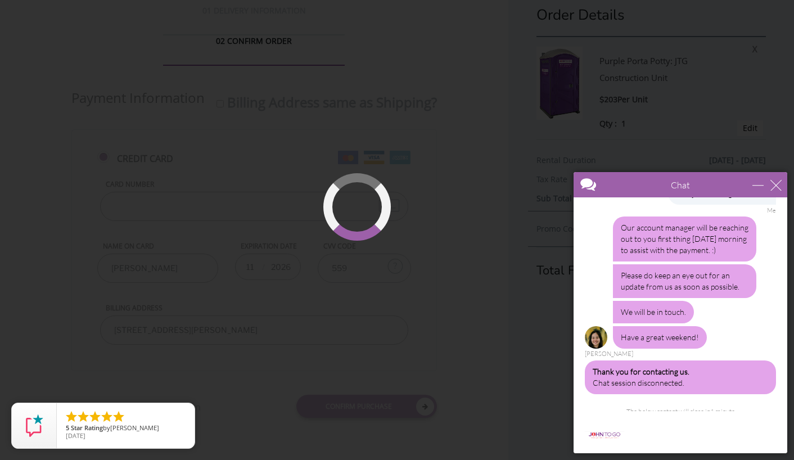
scroll to position [413, 0]
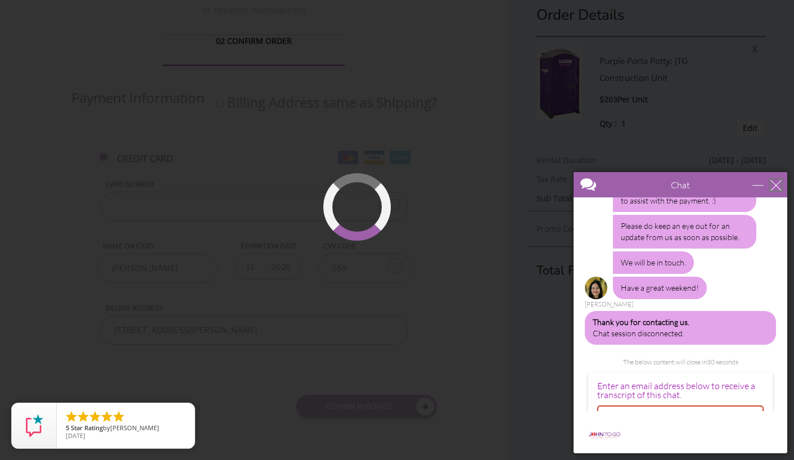
click at [772, 187] on div "close" at bounding box center [775, 184] width 11 height 11
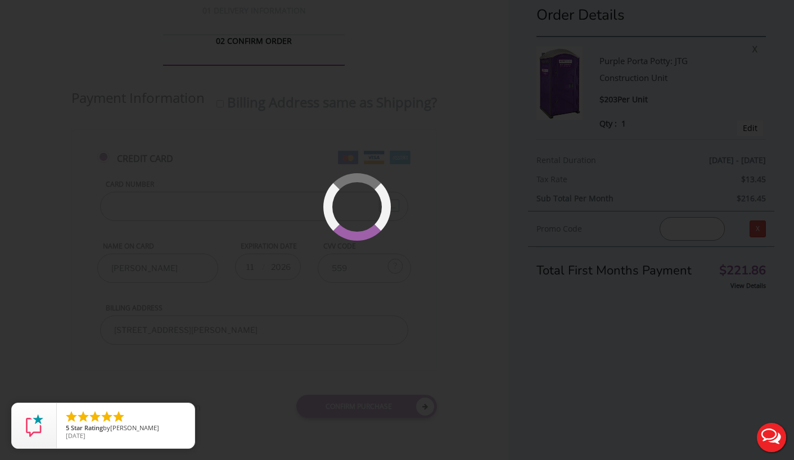
scroll to position [0, 0]
